Goal: Task Accomplishment & Management: Use online tool/utility

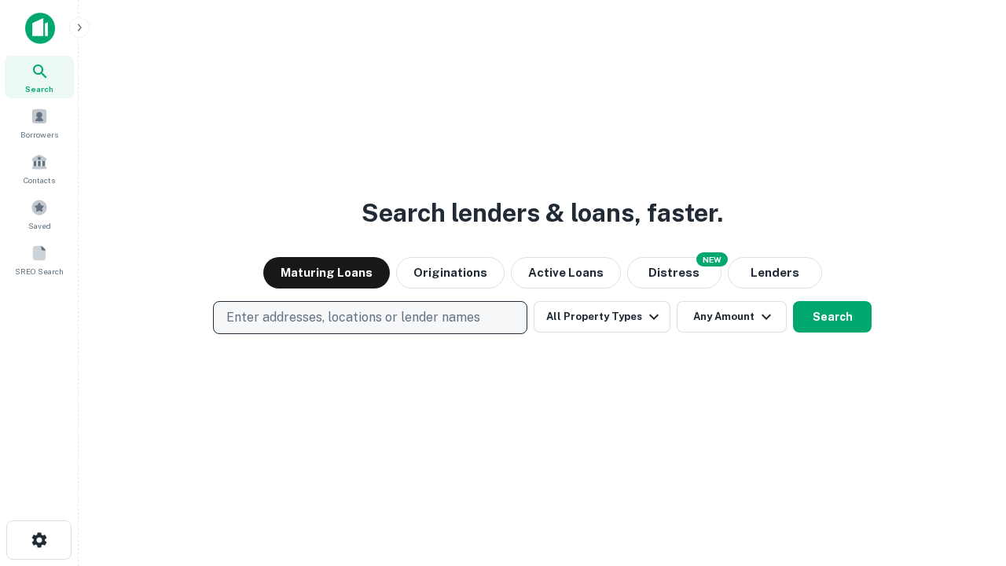
click at [369, 318] on p "Enter addresses, locations or lender names" at bounding box center [353, 317] width 254 height 19
type input "**********"
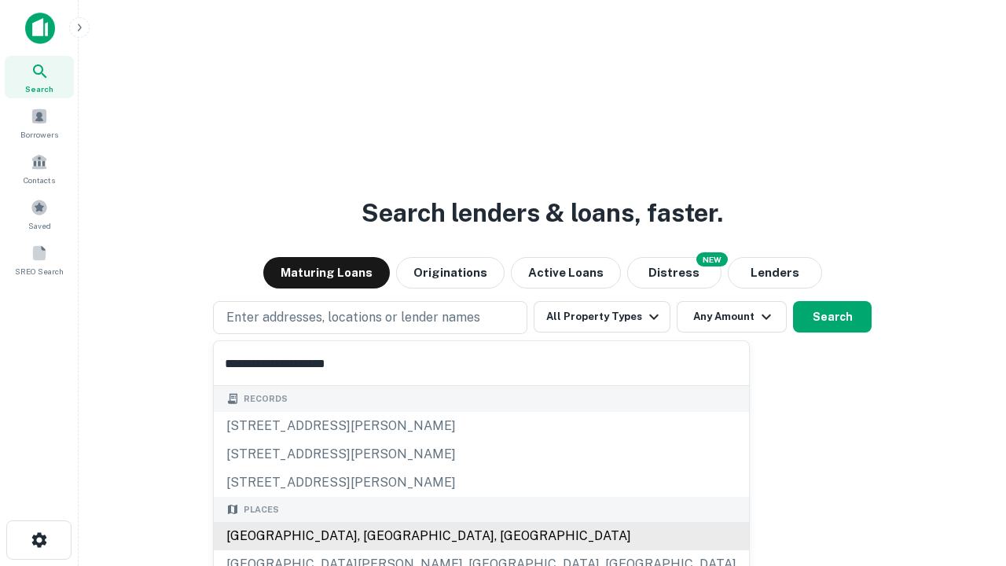
click at [376, 536] on div "[GEOGRAPHIC_DATA], [GEOGRAPHIC_DATA], [GEOGRAPHIC_DATA]" at bounding box center [481, 536] width 535 height 28
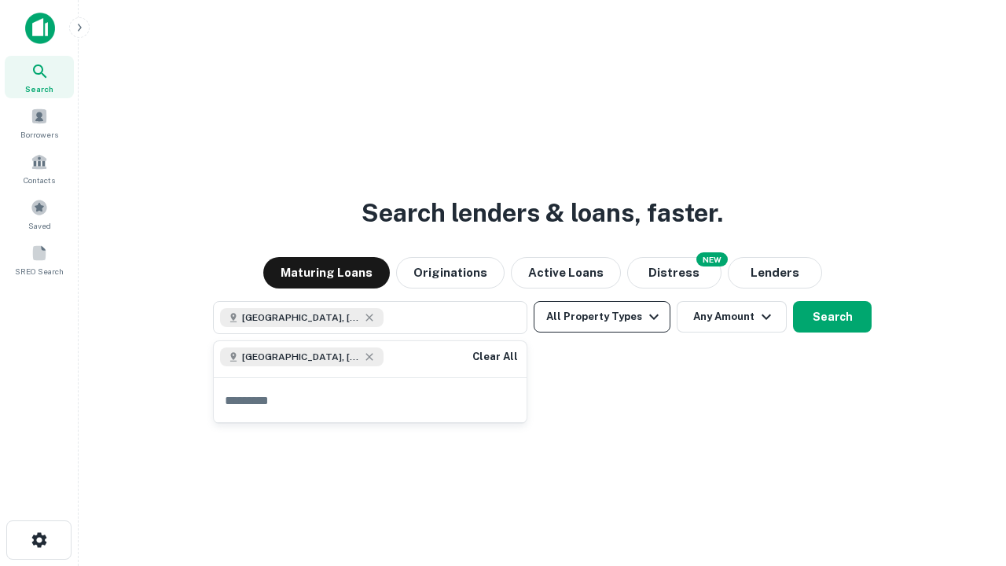
click at [602, 317] on button "All Property Types" at bounding box center [602, 316] width 137 height 31
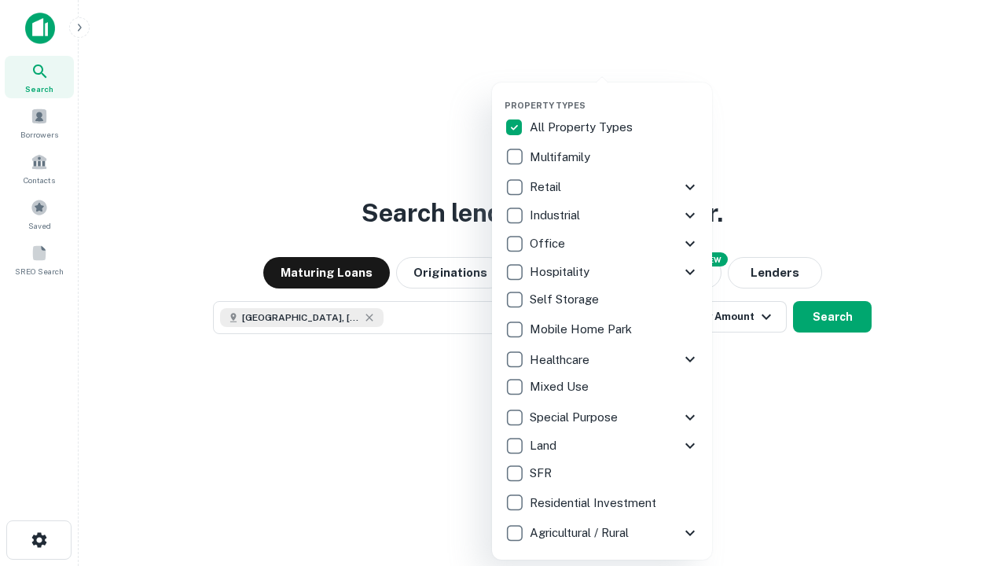
click at [615, 95] on button "button" at bounding box center [615, 95] width 220 height 1
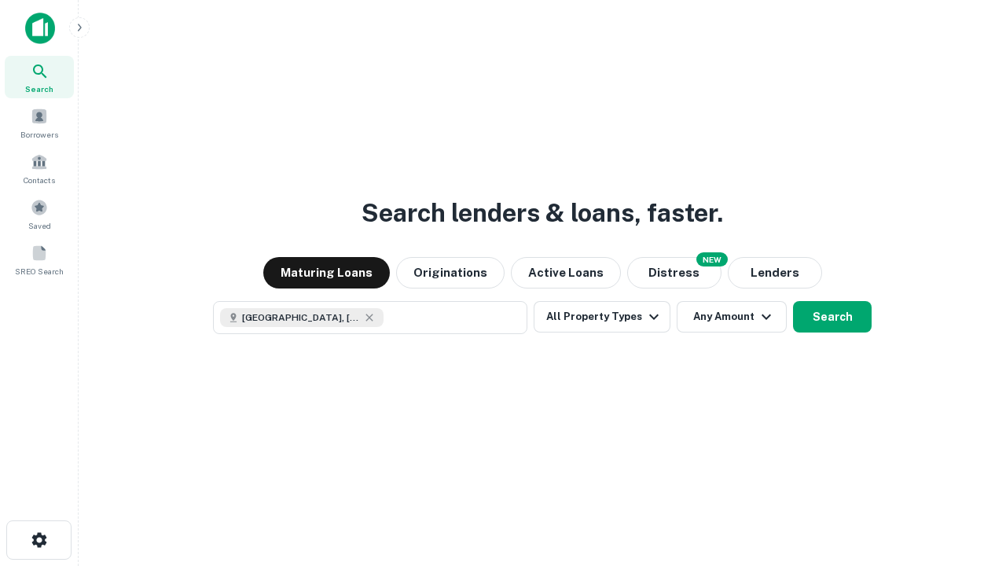
scroll to position [25, 0]
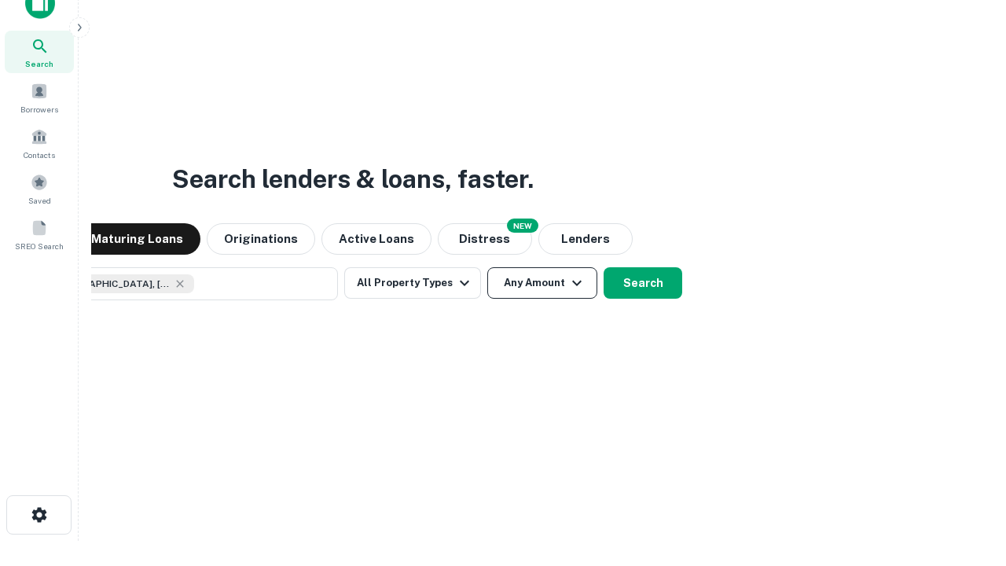
click at [487, 267] on button "Any Amount" at bounding box center [542, 282] width 110 height 31
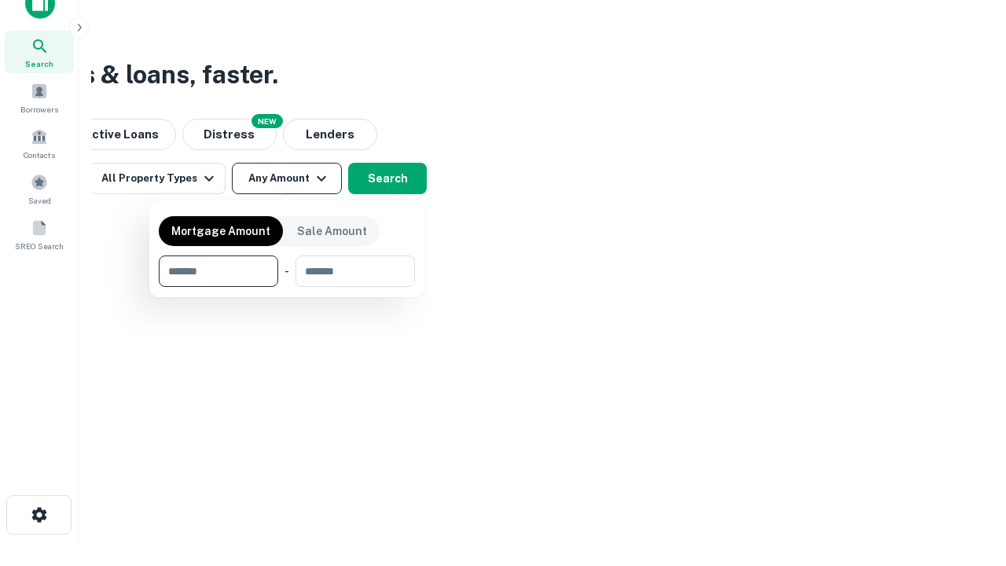
type input "*******"
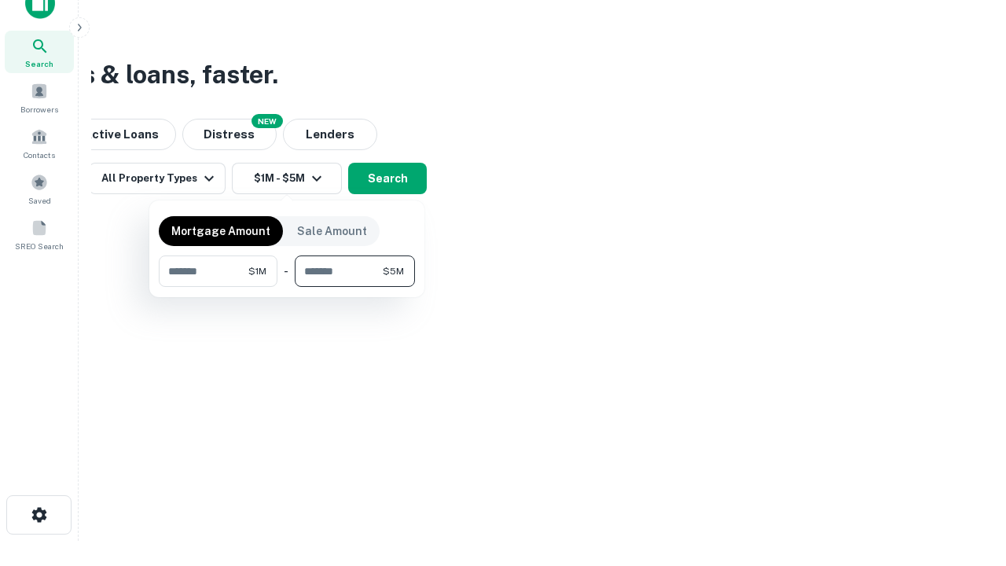
type input "*******"
click at [287, 287] on button "button" at bounding box center [287, 287] width 256 height 1
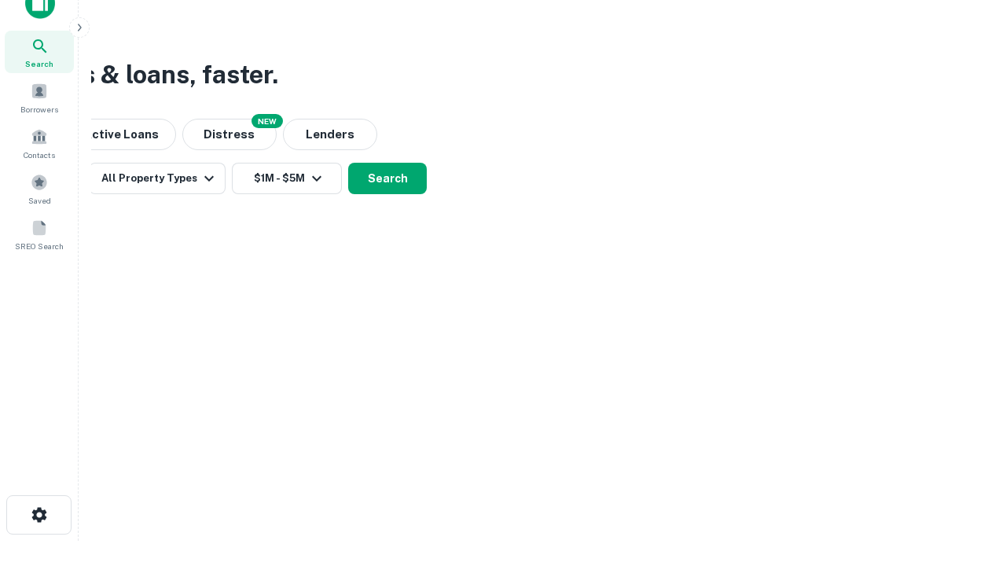
scroll to position [9, 290]
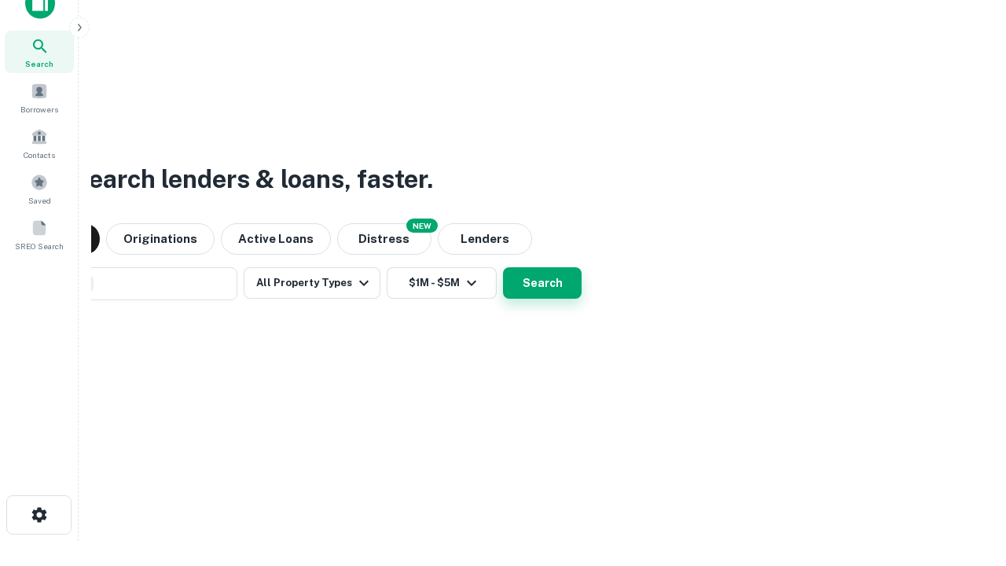
click at [503, 267] on button "Search" at bounding box center [542, 282] width 79 height 31
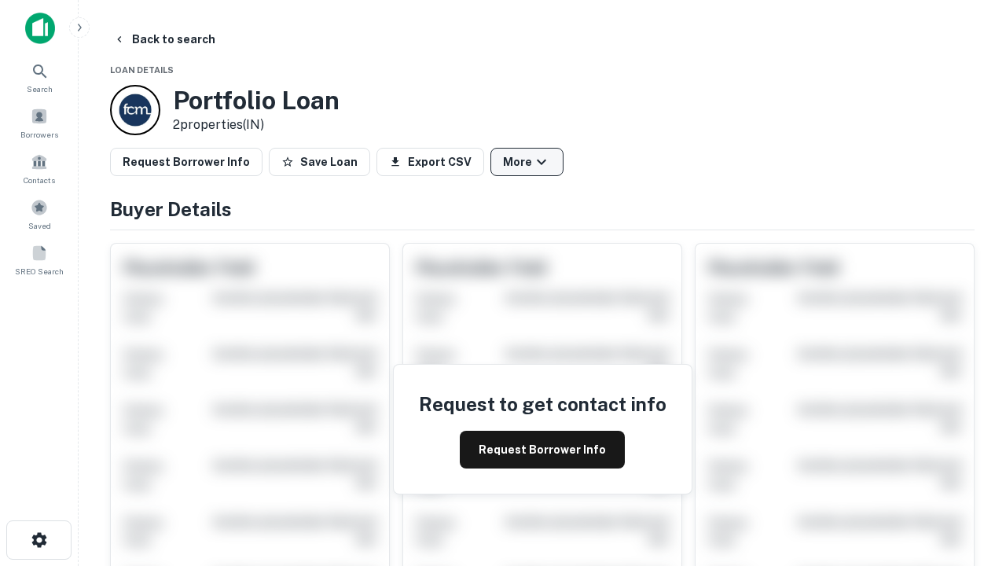
click at [527, 162] on button "More" at bounding box center [527, 162] width 73 height 28
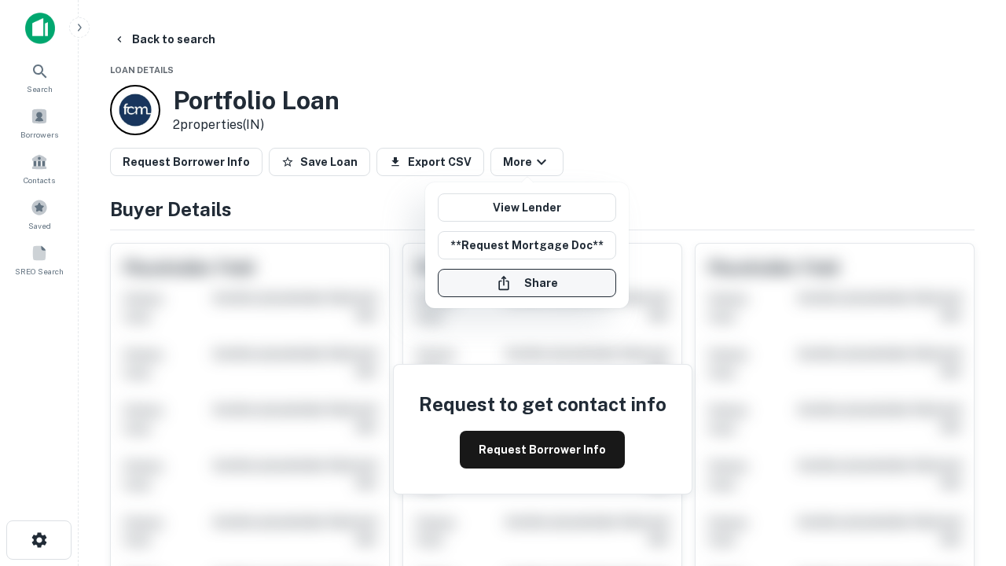
click at [527, 283] on button "Share" at bounding box center [527, 283] width 178 height 28
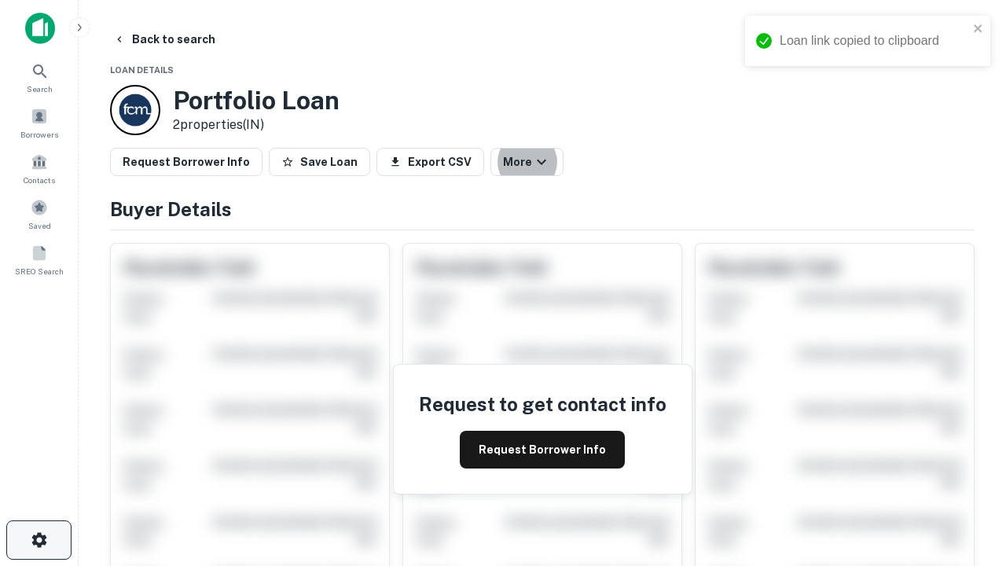
click at [39, 540] on icon "button" at bounding box center [39, 540] width 19 height 19
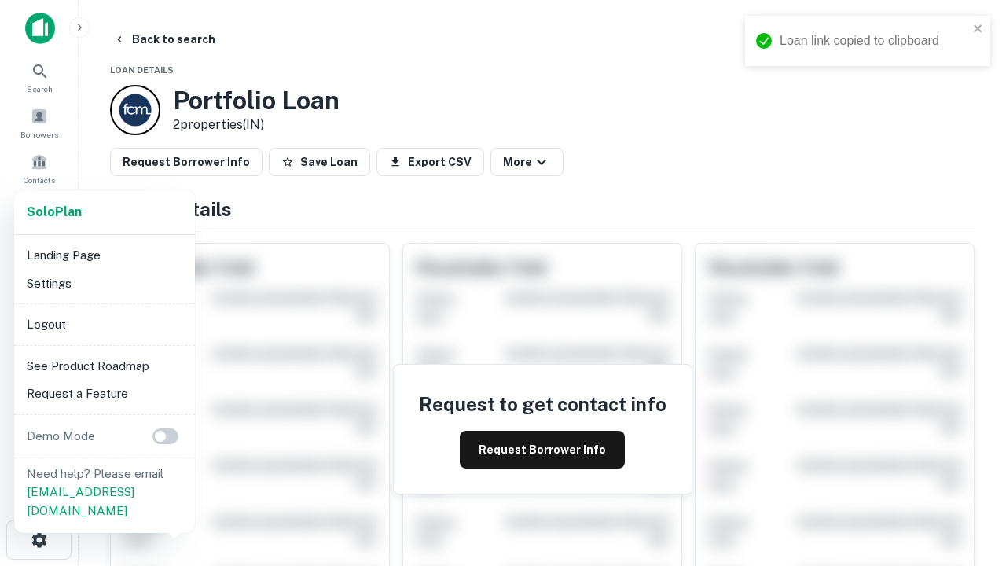
click at [104, 324] on li "Logout" at bounding box center [104, 325] width 168 height 28
